Goal: Transaction & Acquisition: Purchase product/service

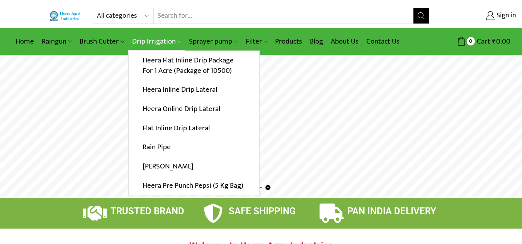
click at [167, 44] on link "Drip Irrigation" at bounding box center [156, 41] width 57 height 18
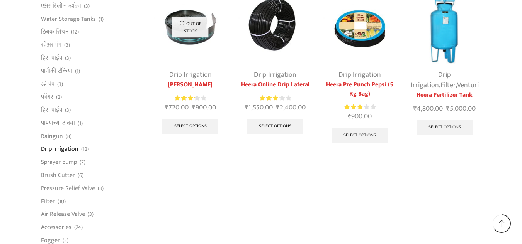
scroll to position [425, 0]
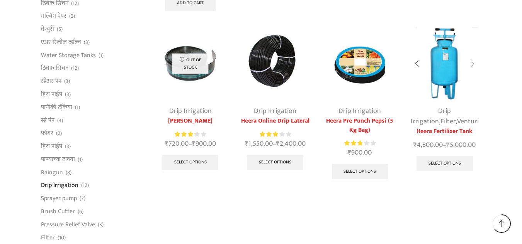
click at [449, 86] on img at bounding box center [444, 63] width 73 height 73
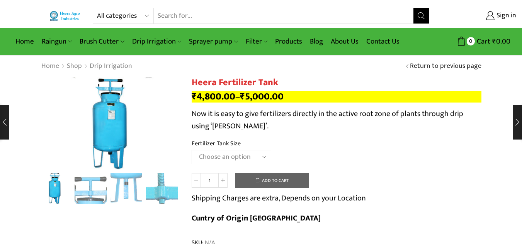
click at [259, 181] on button "Add to cart" at bounding box center [271, 180] width 73 height 15
click at [238, 161] on select "Choose an option 90 Litres 120 Litres" at bounding box center [231, 157] width 80 height 14
click at [191, 150] on select "Choose an option 90 Litres 120 Litres" at bounding box center [231, 157] width 80 height 14
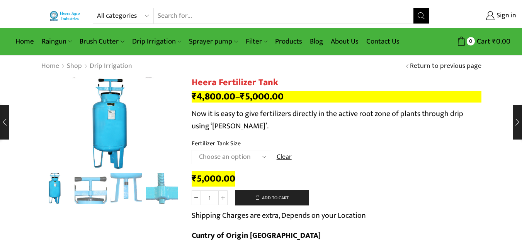
click at [246, 160] on select "Choose an option 90 Litres 120 Litres" at bounding box center [231, 157] width 80 height 14
click at [191, 150] on select "Choose an option 90 Litres 120 Litres" at bounding box center [231, 157] width 80 height 14
click at [255, 157] on select "Choose an option 90 Litres 120 Litres" at bounding box center [231, 157] width 80 height 14
select select "120 Litres"
click at [191, 150] on select "Choose an option 90 Litres 120 Litres" at bounding box center [231, 157] width 80 height 14
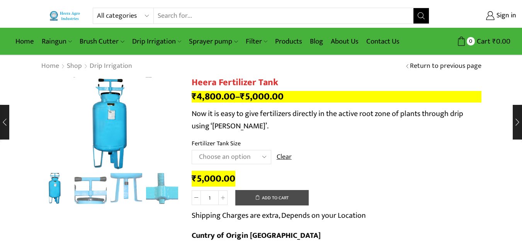
click at [276, 195] on button "Add to cart" at bounding box center [271, 197] width 73 height 15
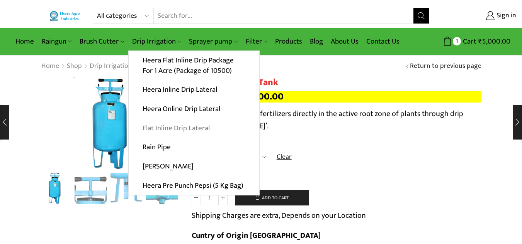
click at [200, 127] on link "Flat Inline Drip Lateral" at bounding box center [194, 128] width 130 height 19
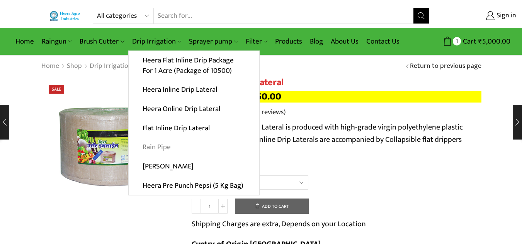
click at [177, 146] on link "Rain Pipe" at bounding box center [194, 147] width 130 height 19
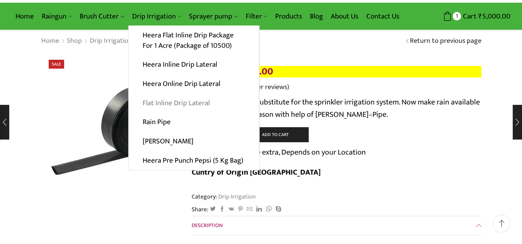
scroll to position [39, 0]
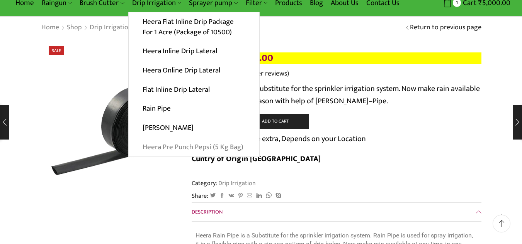
click at [184, 149] on link "Heera Pre Punch Pepsi (5 Kg Bag)" at bounding box center [194, 146] width 130 height 19
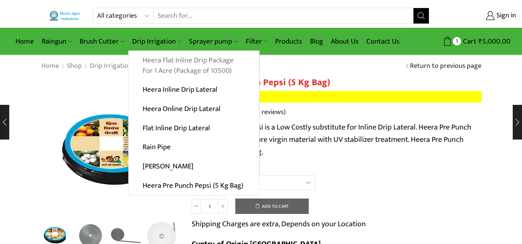
click at [180, 72] on link "Heera Flat Inline Drip Package For 1 Acre (Package of 10500)" at bounding box center [194, 66] width 130 height 30
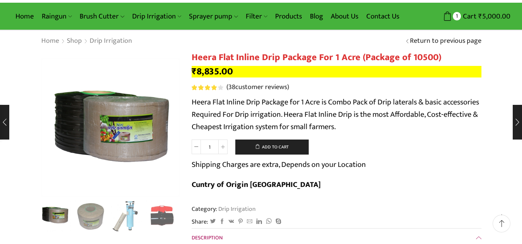
scroll to position [39, 0]
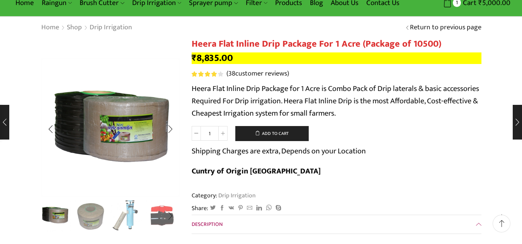
click at [134, 217] on img "3 / 10" at bounding box center [126, 216] width 32 height 32
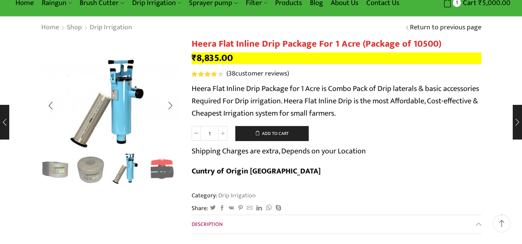
click at [168, 177] on div "Next slide" at bounding box center [170, 169] width 19 height 19
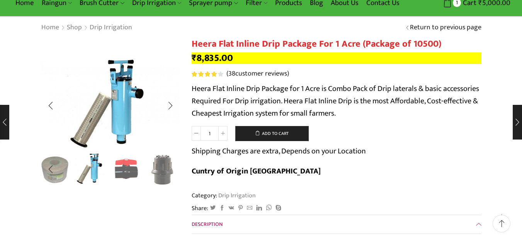
click at [168, 177] on div "Next slide" at bounding box center [170, 169] width 19 height 19
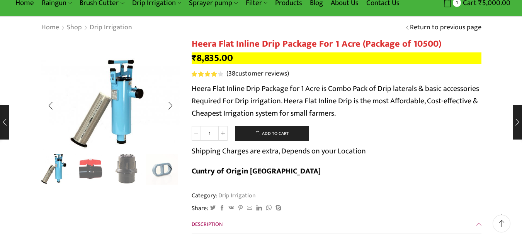
click at [129, 161] on img "5 / 10" at bounding box center [126, 169] width 32 height 32
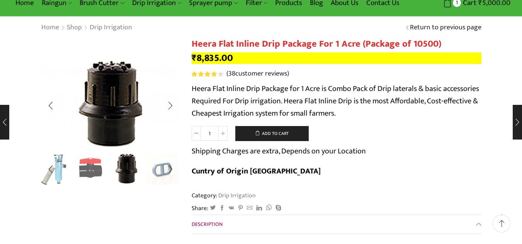
click at [95, 163] on img "4 / 10" at bounding box center [91, 169] width 32 height 32
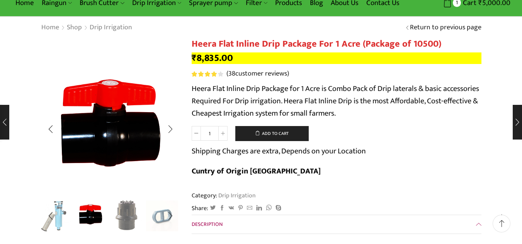
click at [132, 207] on img "5 / 10" at bounding box center [126, 216] width 32 height 32
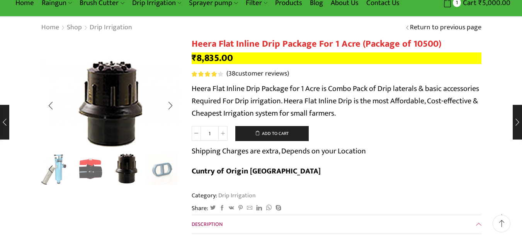
click at [170, 169] on div "Next slide" at bounding box center [170, 169] width 19 height 19
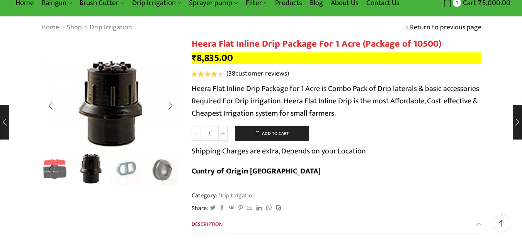
click at [125, 166] on img "6 / 10" at bounding box center [126, 169] width 32 height 32
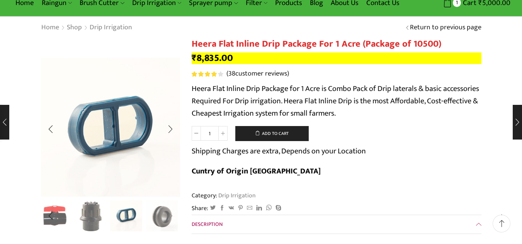
click at [161, 216] on div "Next slide" at bounding box center [170, 216] width 19 height 19
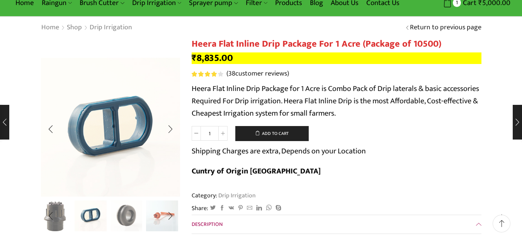
click at [138, 216] on img "7 / 10" at bounding box center [126, 216] width 32 height 32
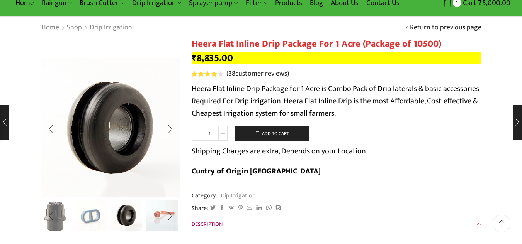
click at [160, 219] on img "8 / 10" at bounding box center [162, 216] width 32 height 32
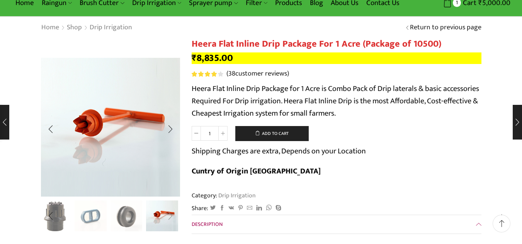
click at [170, 219] on div "Next slide" at bounding box center [170, 216] width 19 height 19
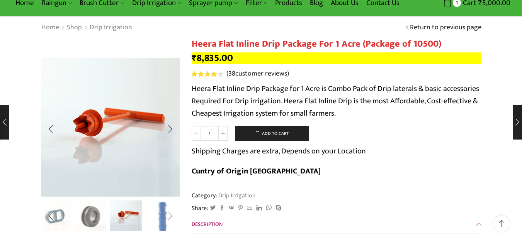
click at [170, 219] on div "Next slide" at bounding box center [170, 216] width 19 height 19
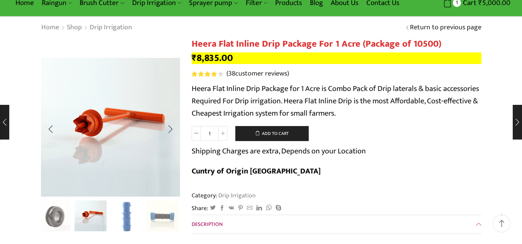
click at [170, 219] on img "10 / 10" at bounding box center [162, 217] width 32 height 32
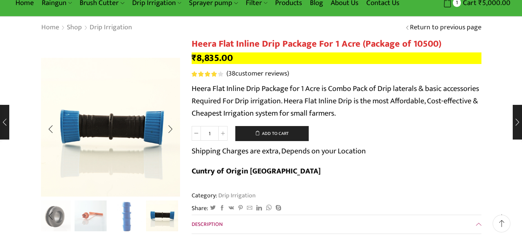
click at [170, 219] on img "10 / 10" at bounding box center [162, 216] width 32 height 32
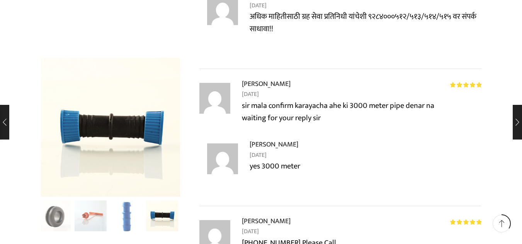
scroll to position [2664, 0]
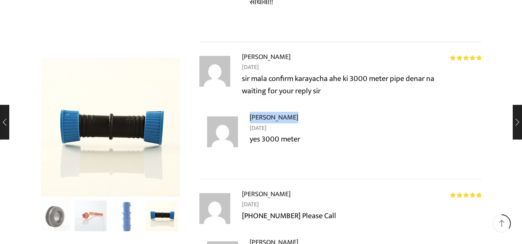
drag, startPoint x: 250, startPoint y: 98, endPoint x: 289, endPoint y: 99, distance: 39.0
click at [289, 112] on strong "Girish Khadke" at bounding box center [273, 117] width 49 height 11
copy strong "Girish Khadke"
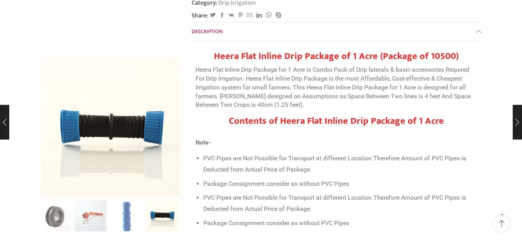
scroll to position [0, 0]
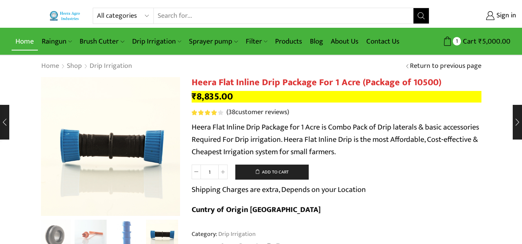
click at [23, 37] on link "Home" at bounding box center [25, 41] width 26 height 18
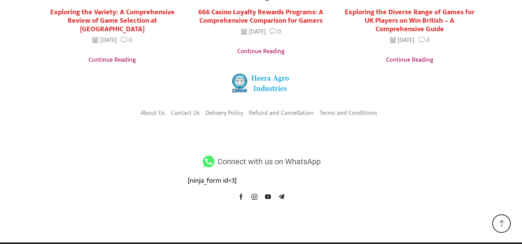
scroll to position [1539, 0]
